Goal: Use online tool/utility: Utilize a website feature to perform a specific function

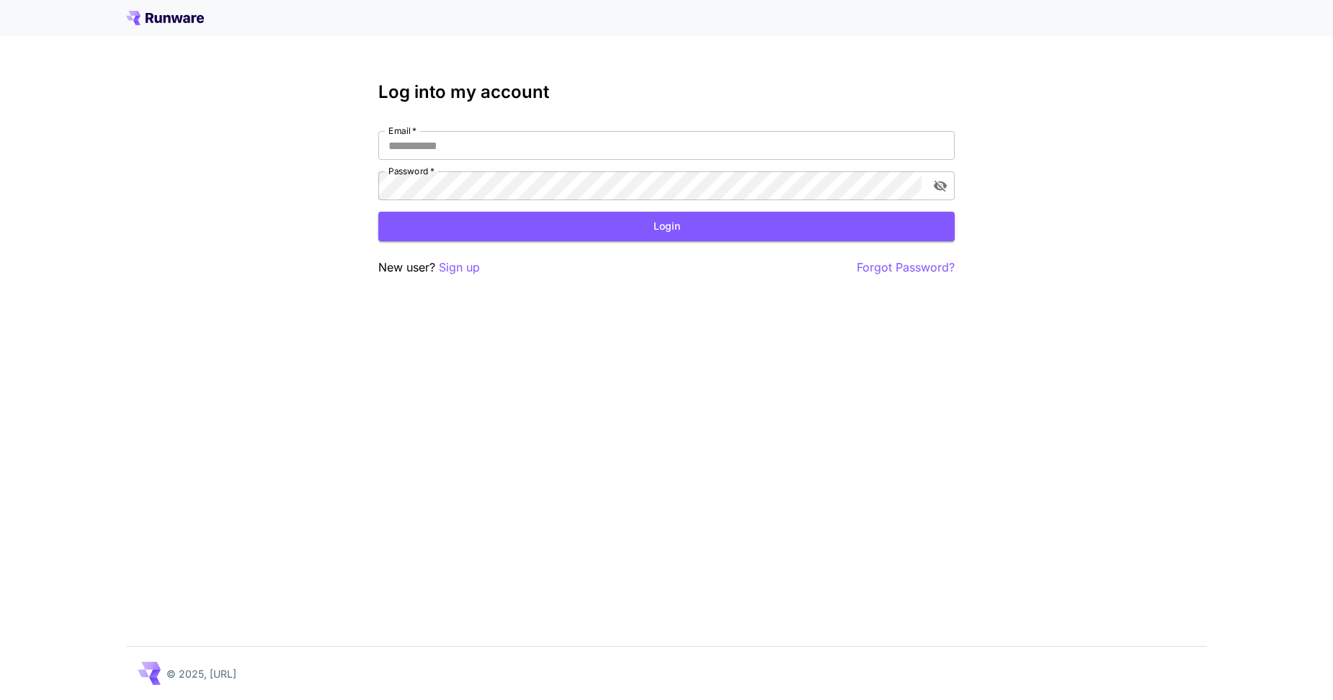
click at [632, 122] on div "Log into my account Email   * Email   * Password   * Password   * Login New use…" at bounding box center [666, 179] width 576 height 195
click at [612, 145] on input "Email   *" at bounding box center [666, 145] width 576 height 29
type input "**********"
click button "Login" at bounding box center [666, 227] width 576 height 30
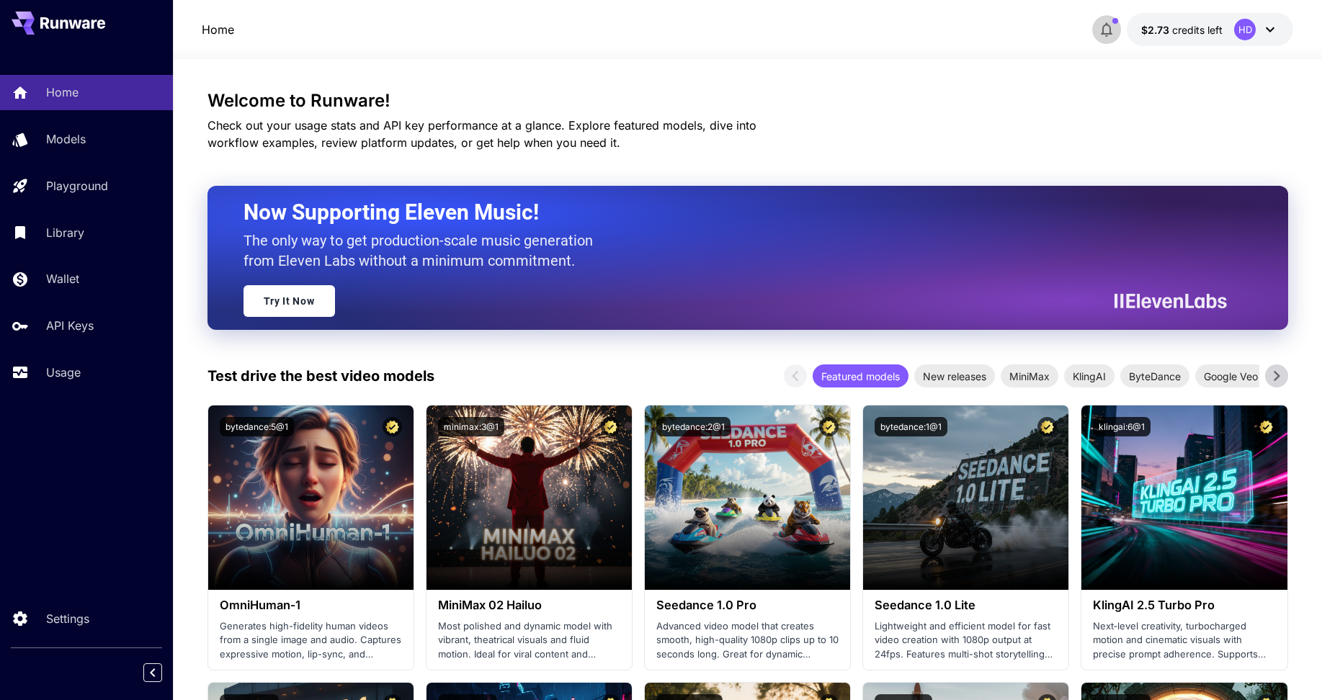
click at [1113, 35] on icon "button" at bounding box center [1107, 30] width 12 height 14
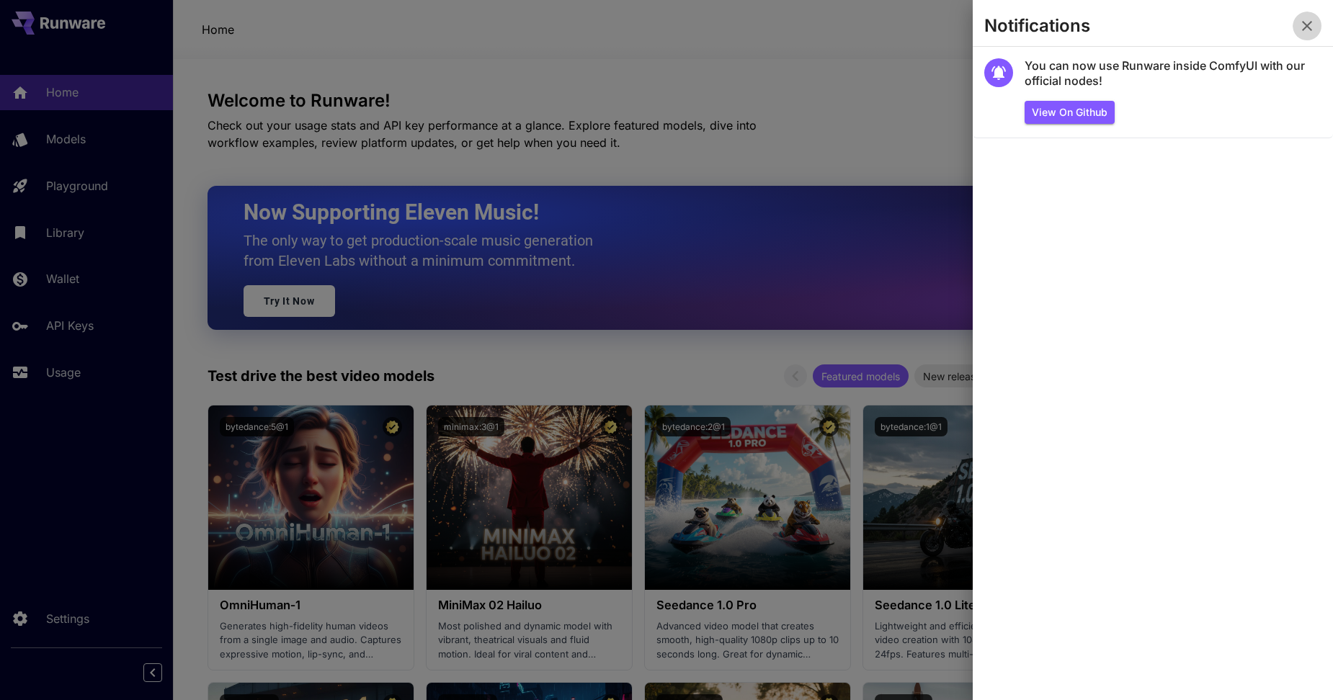
click at [1303, 22] on icon "button" at bounding box center [1307, 26] width 10 height 10
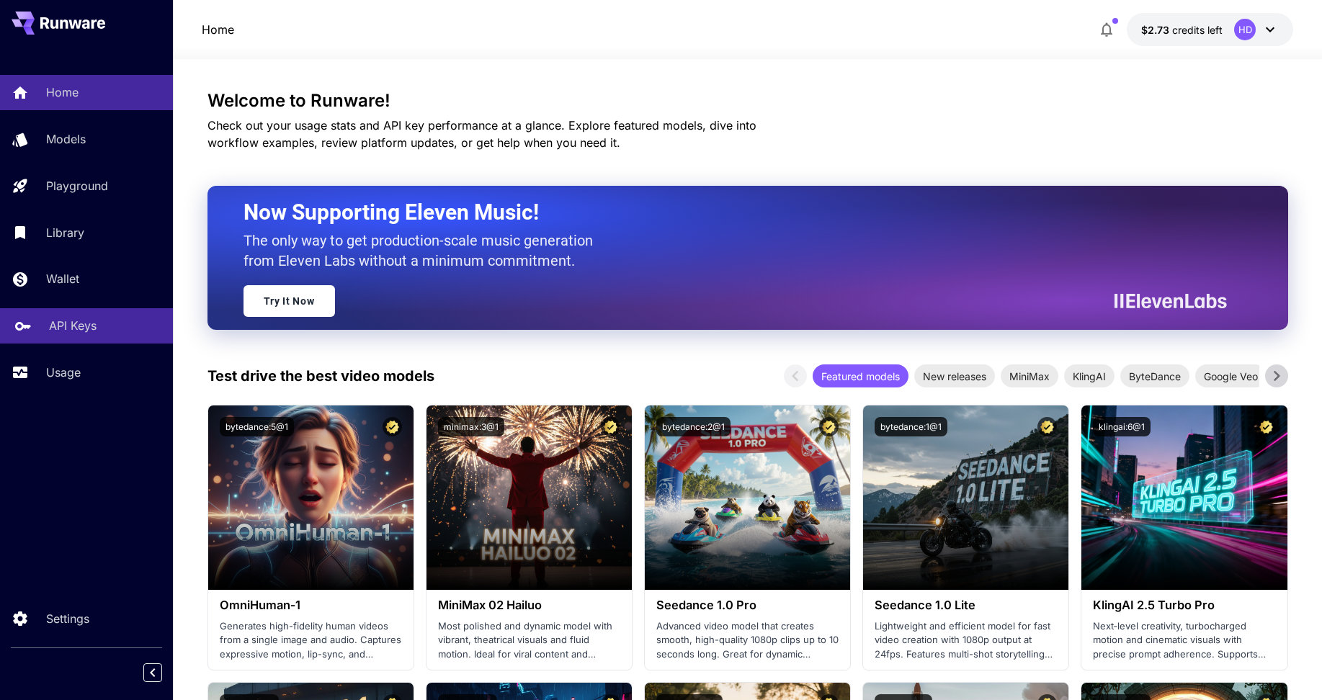
click at [81, 318] on p "API Keys" at bounding box center [73, 325] width 48 height 17
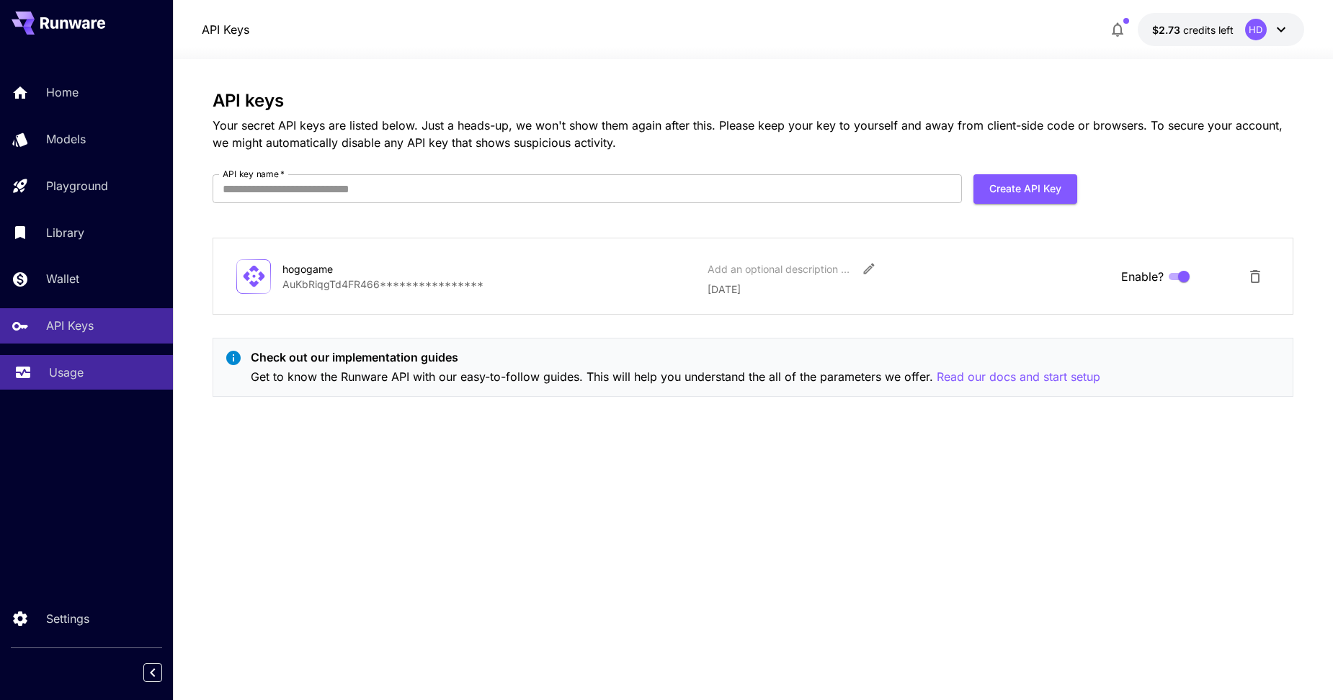
click at [39, 380] on link "Usage" at bounding box center [86, 372] width 173 height 35
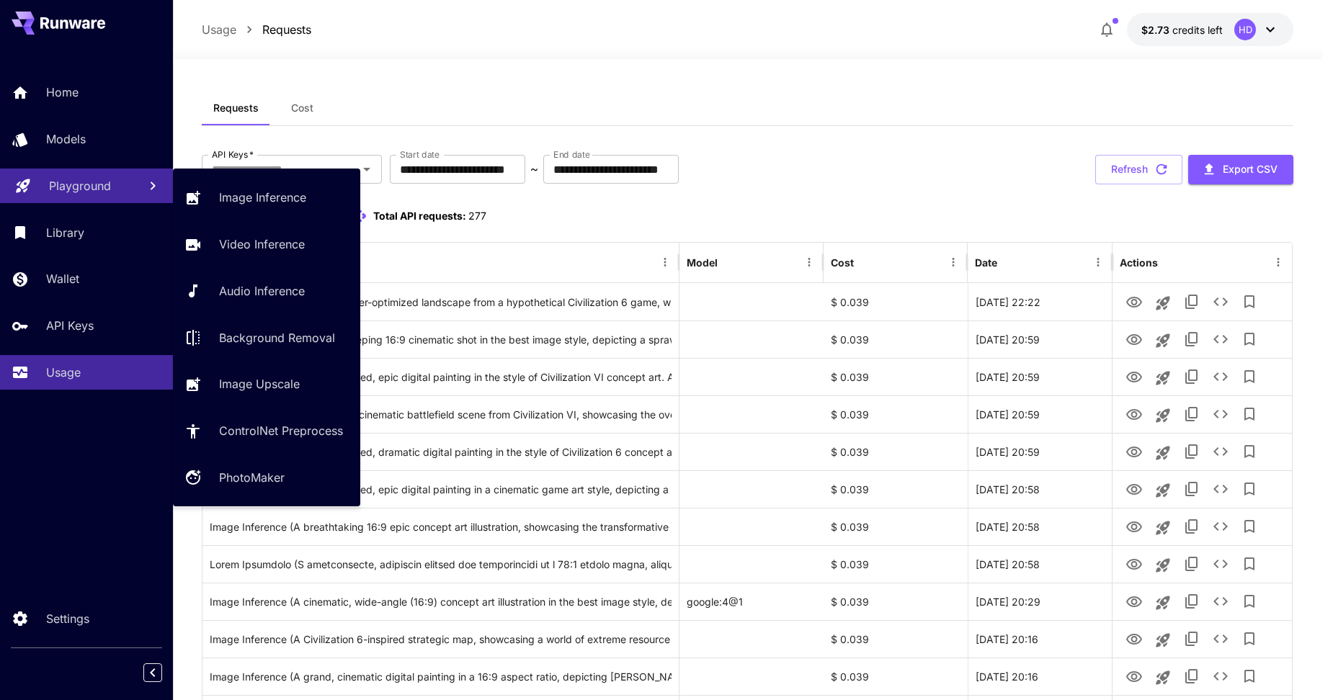
click at [70, 182] on p "Playground" at bounding box center [80, 185] width 62 height 17
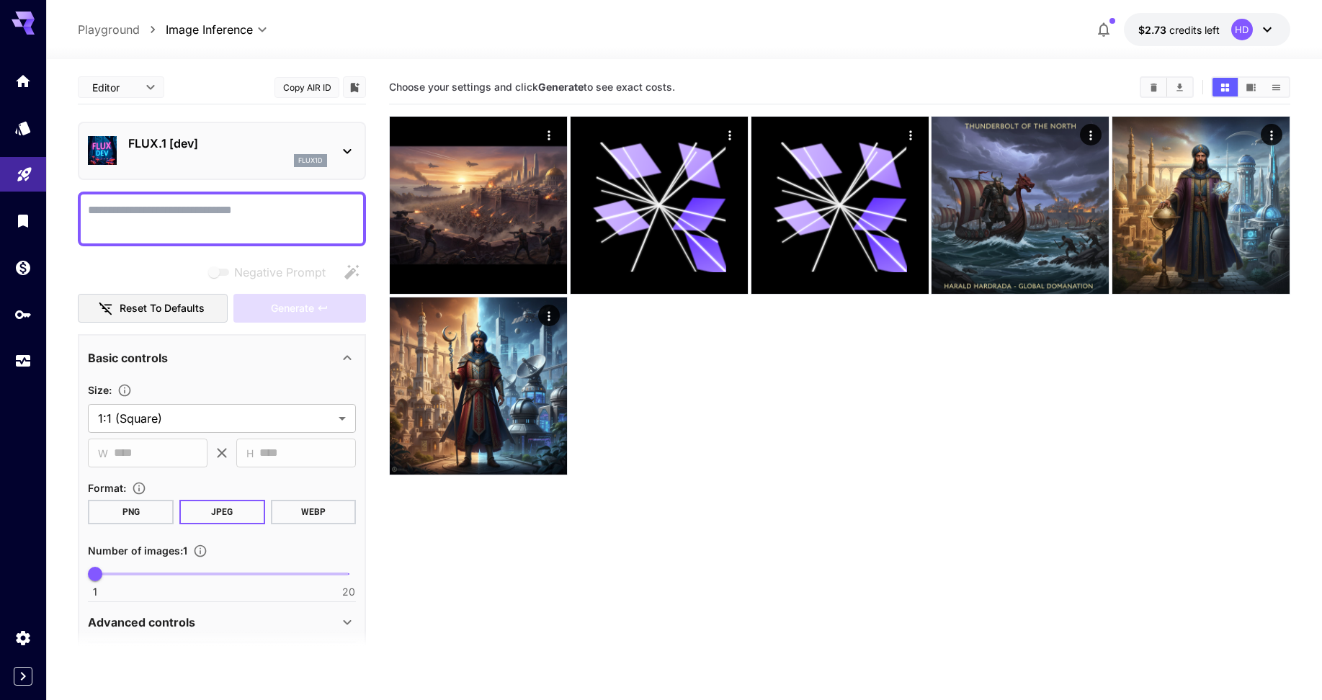
click at [258, 218] on textarea "Negative Prompt" at bounding box center [222, 219] width 268 height 35
paste textarea "**********"
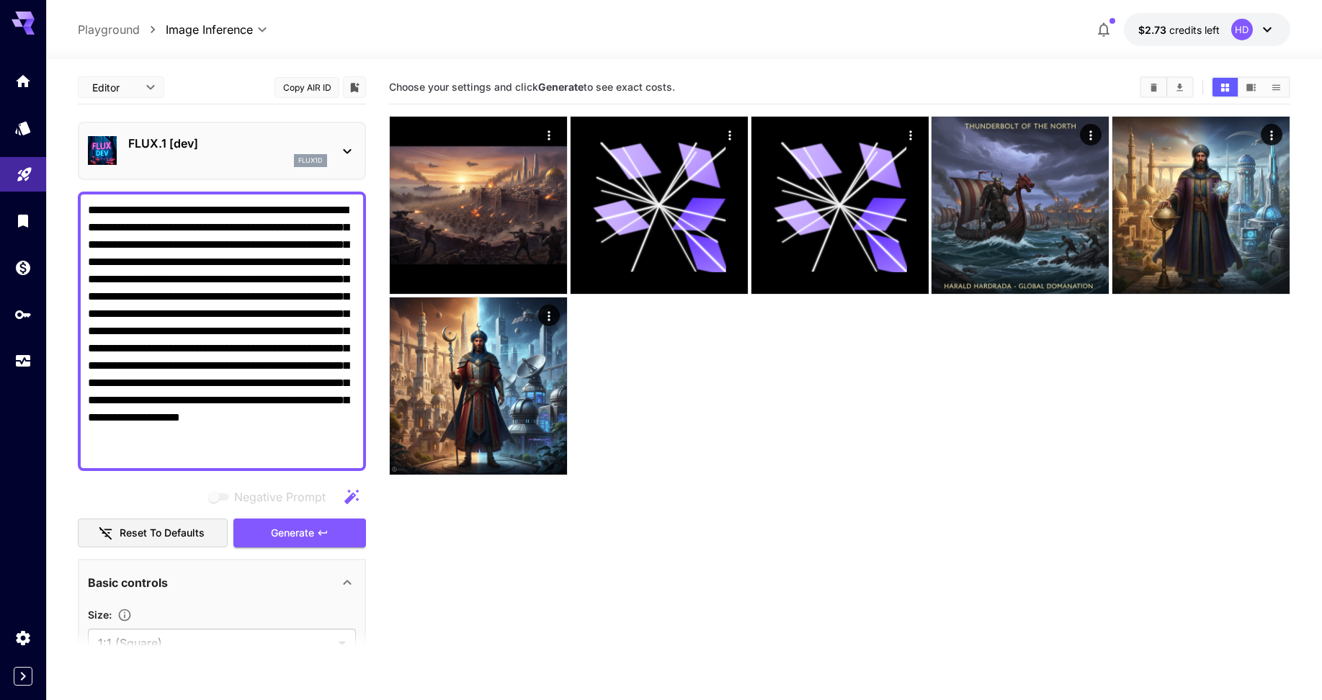
type textarea "**********"
click at [274, 157] on div "flux1d" at bounding box center [227, 160] width 199 height 13
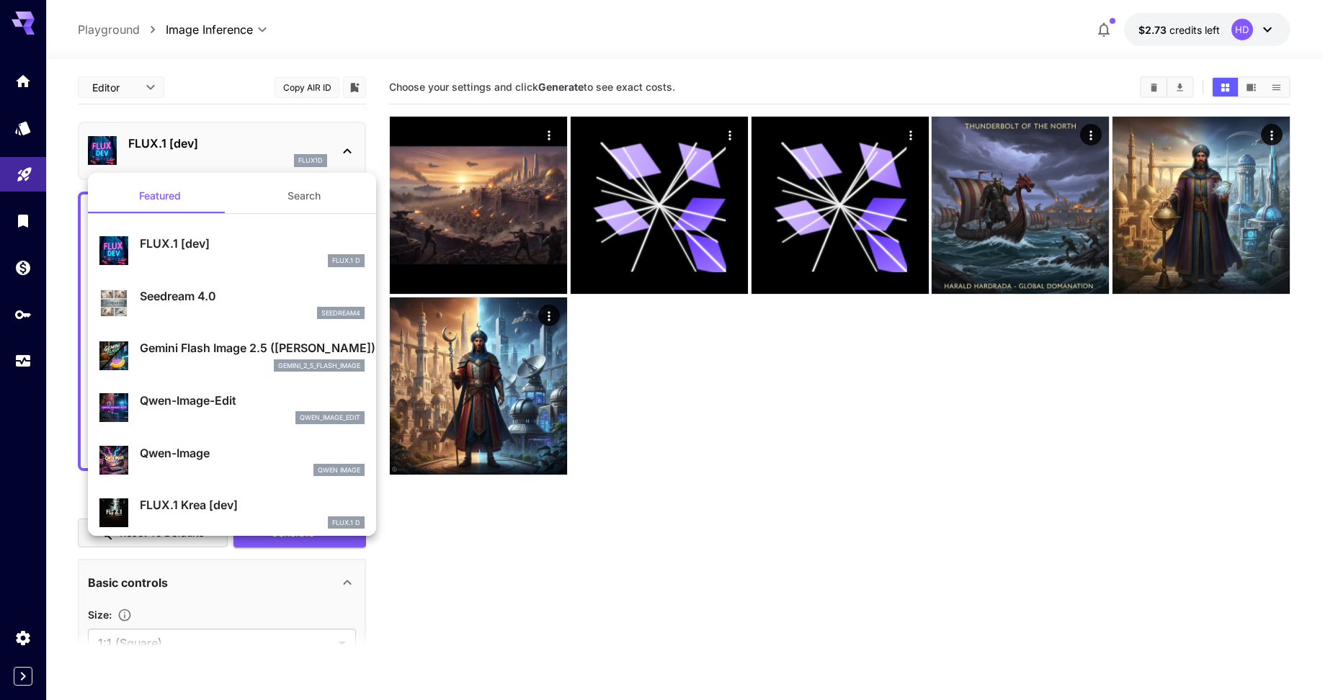
click at [215, 352] on p "Gemini Flash Image 2.5 ([PERSON_NAME])" at bounding box center [252, 347] width 225 height 17
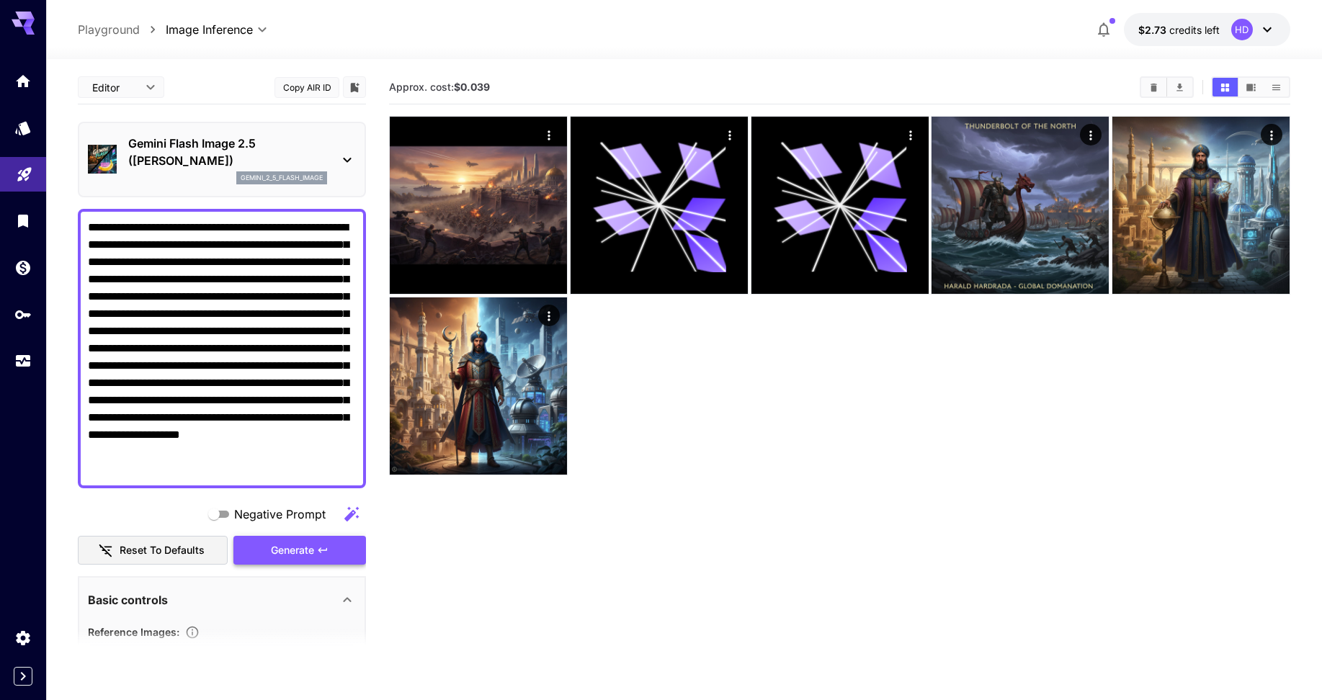
click at [356, 557] on button "Generate" at bounding box center [299, 551] width 133 height 30
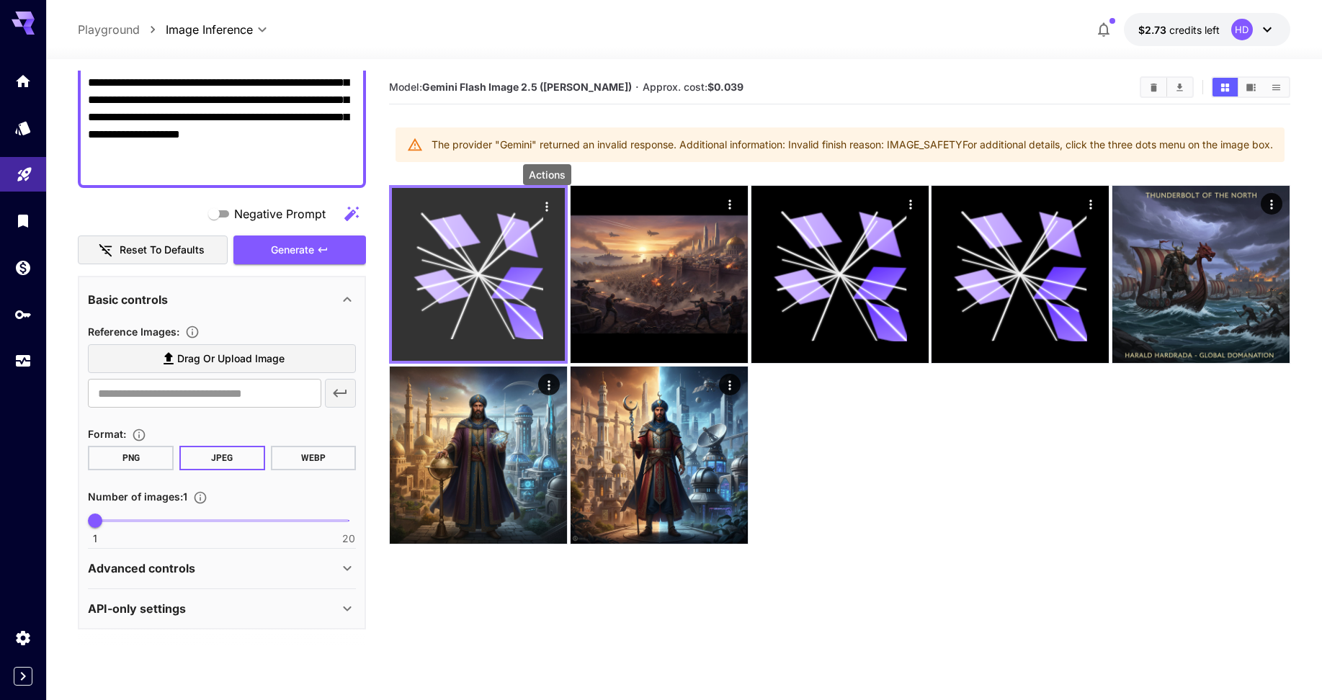
click at [551, 204] on icon "Actions" at bounding box center [547, 207] width 14 height 14
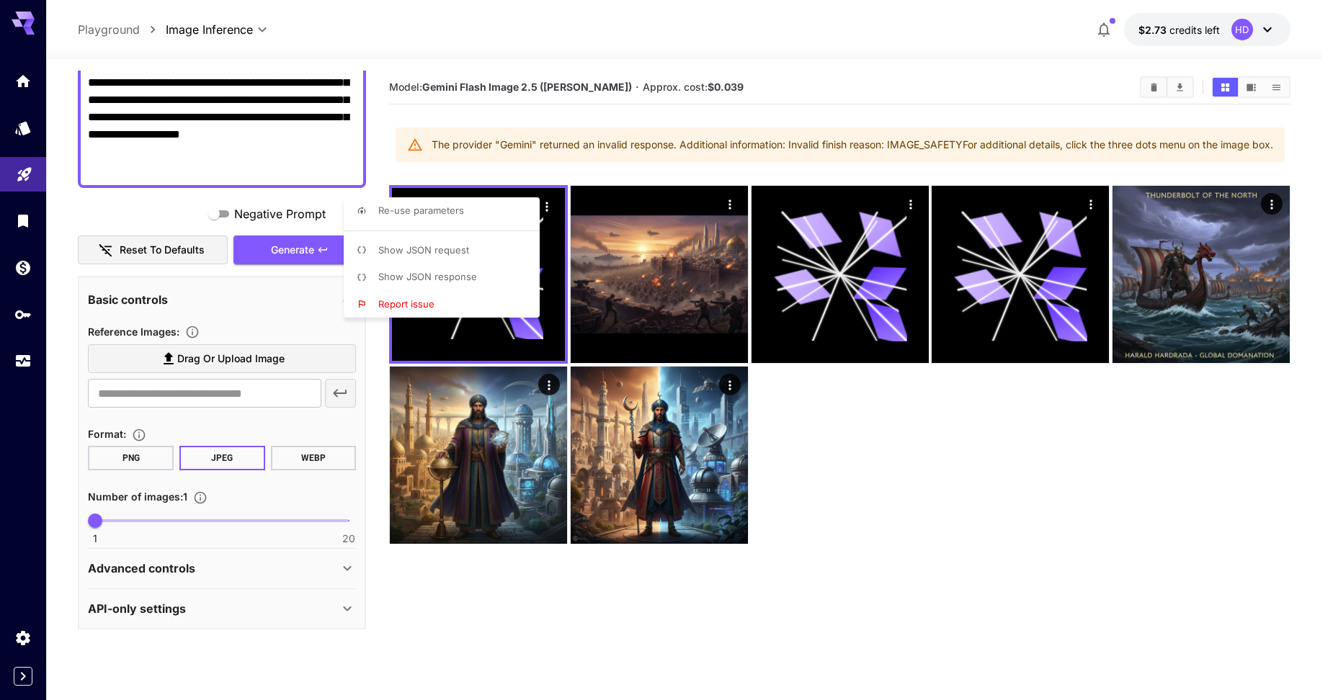
click at [1165, 494] on div at bounding box center [666, 350] width 1333 height 700
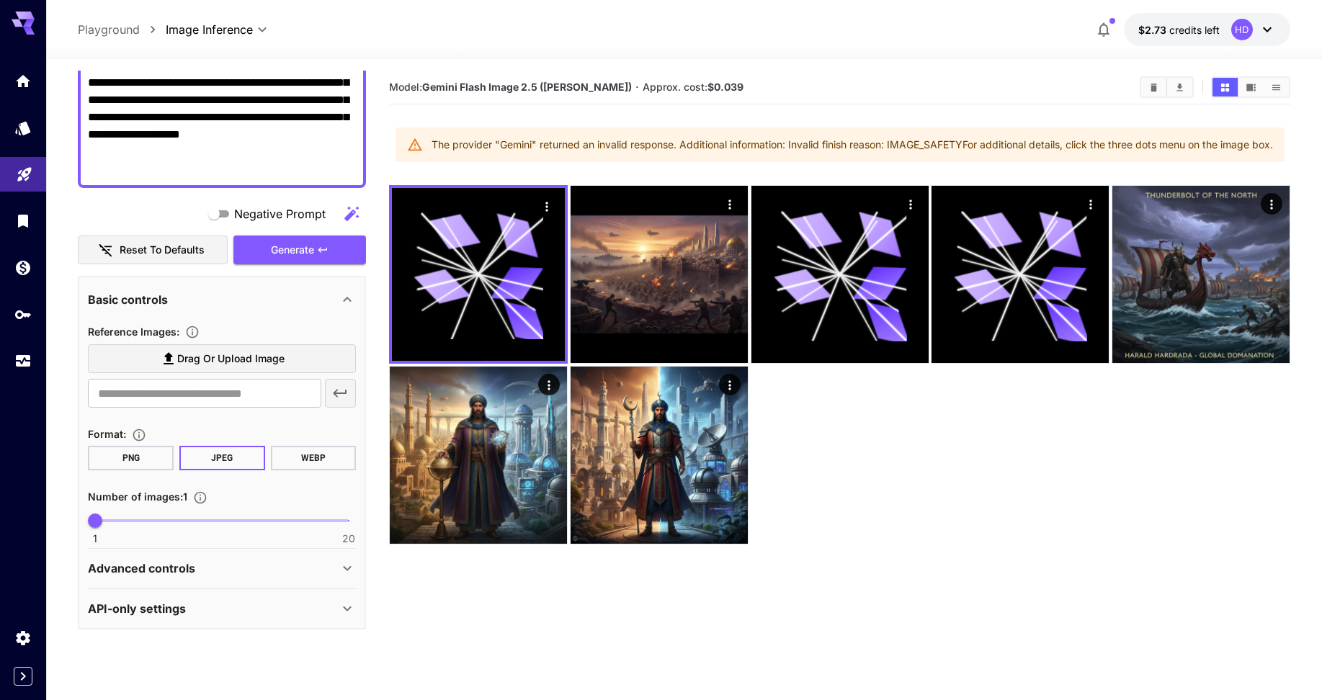
click at [988, 556] on section "Model: Gemini Flash Image 2.5 ([PERSON_NAME]) · Approx. cost: $0.039 The provid…" at bounding box center [839, 421] width 901 height 700
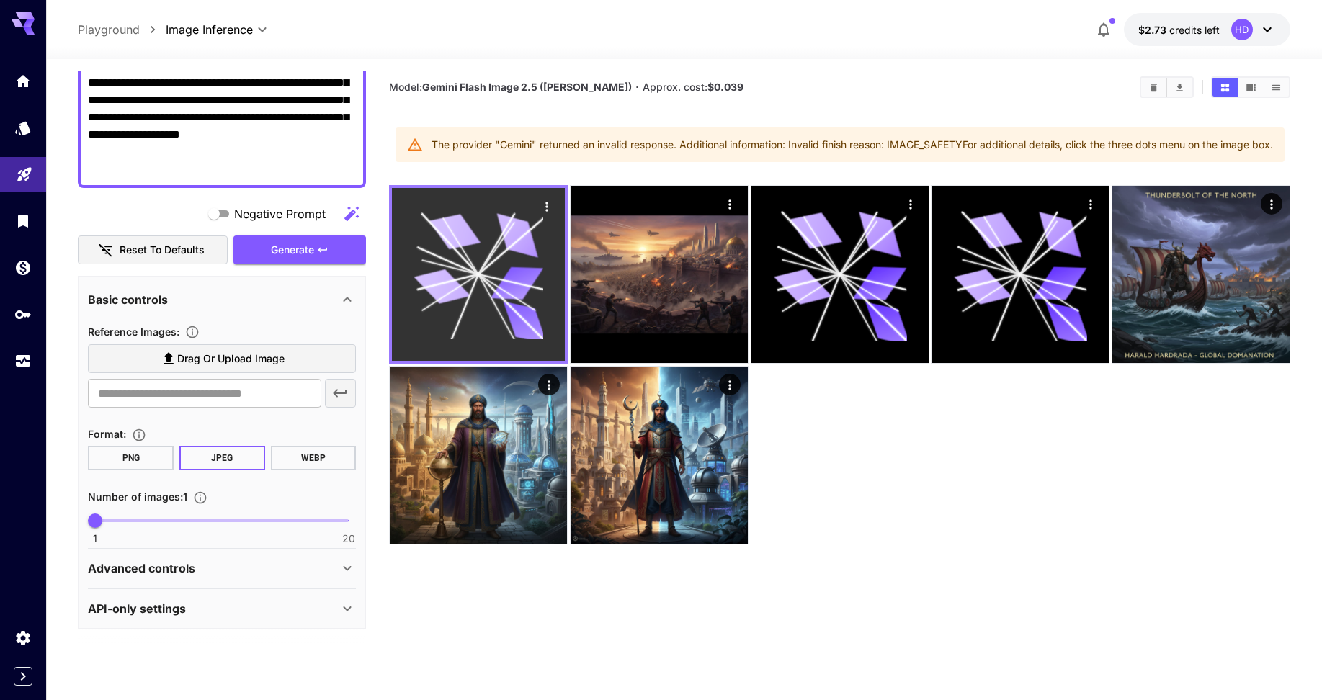
click at [558, 202] on div at bounding box center [478, 274] width 173 height 173
click at [548, 203] on icon "Actions" at bounding box center [547, 207] width 14 height 14
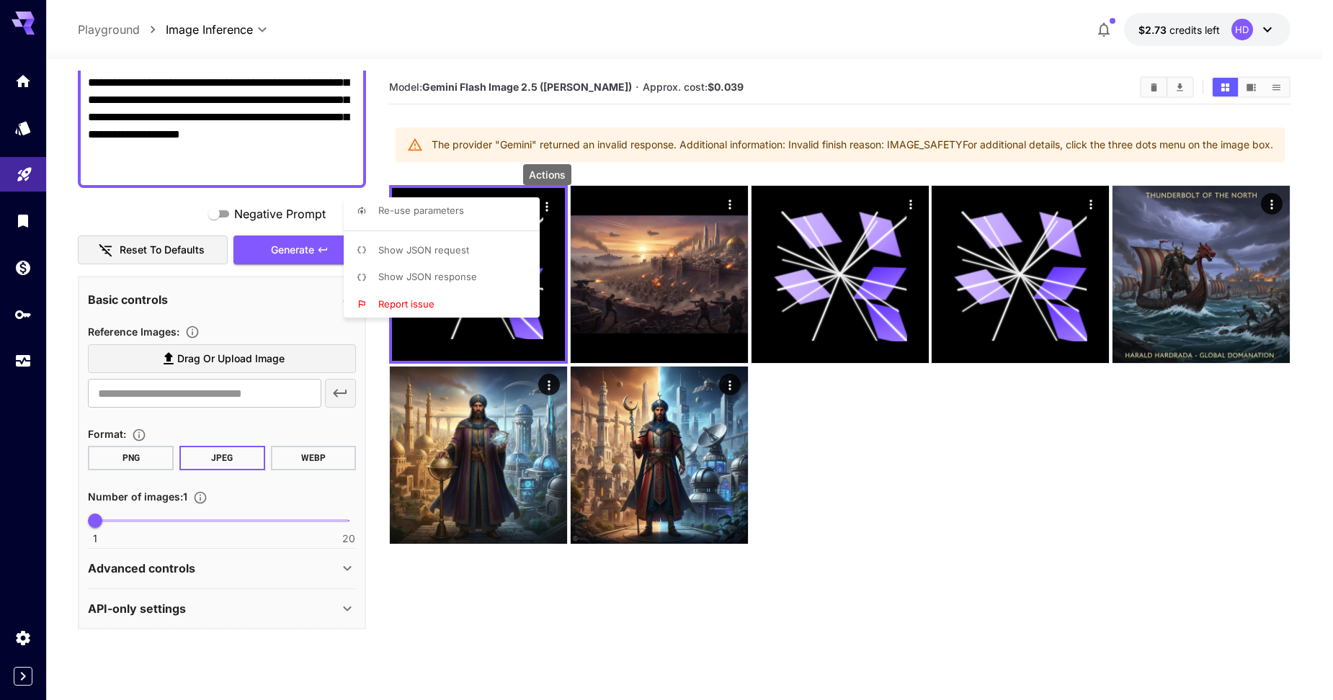
drag, startPoint x: 1193, startPoint y: 576, endPoint x: 1074, endPoint y: 372, distance: 237.0
click at [1193, 577] on div at bounding box center [666, 350] width 1333 height 700
